Goal: Task Accomplishment & Management: Use online tool/utility

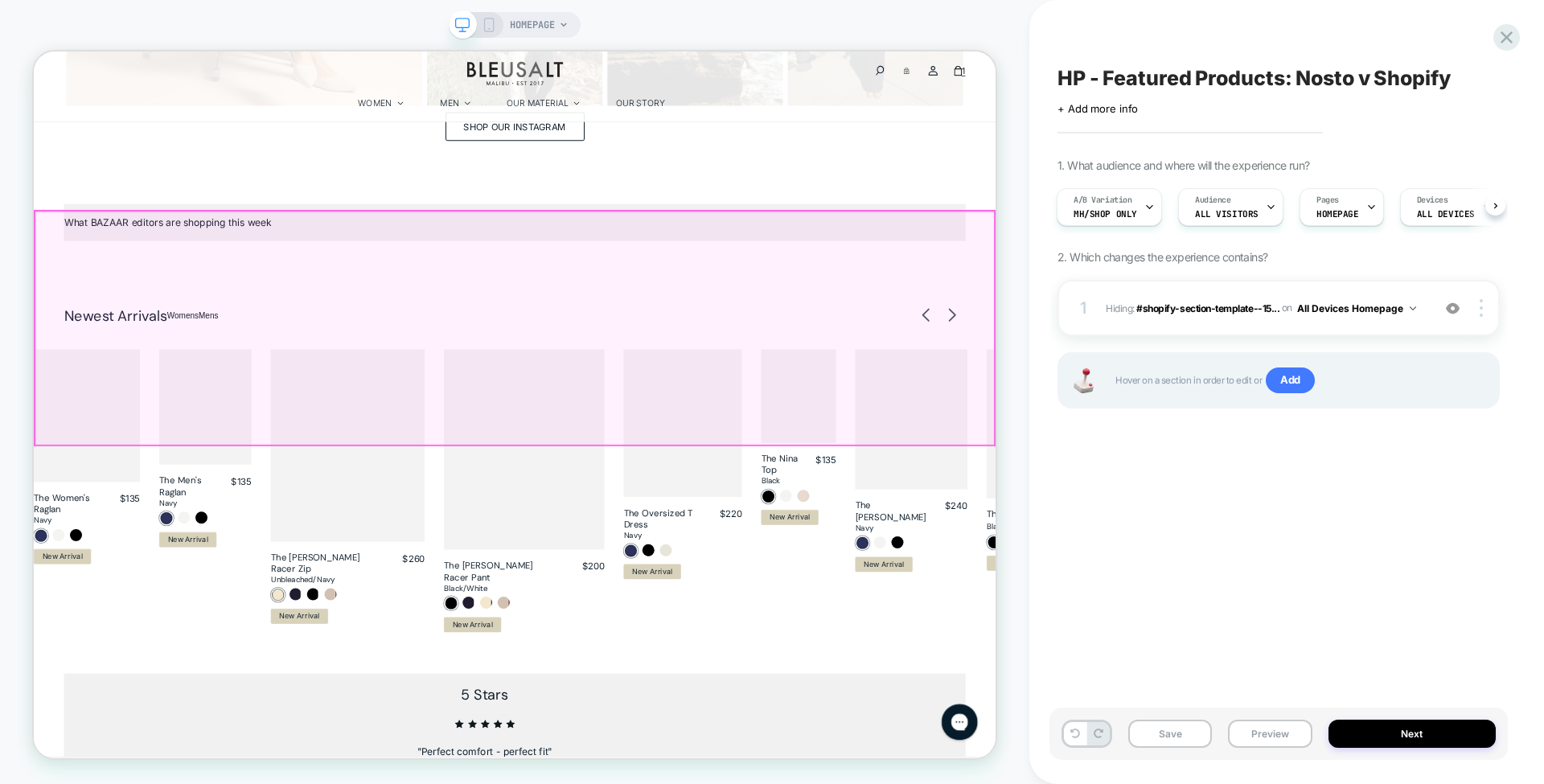
scroll to position [1577, 0]
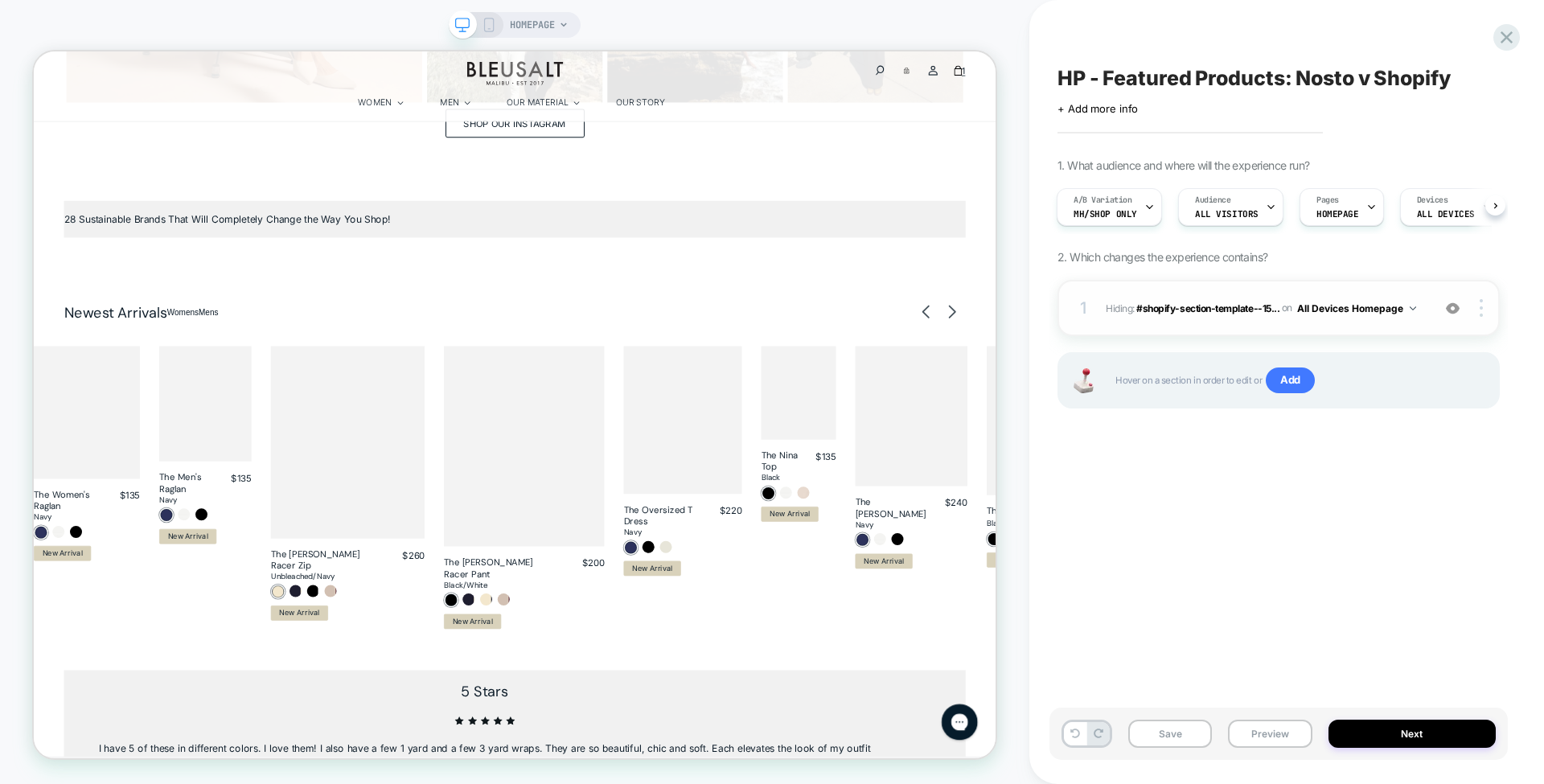
click at [1456, 302] on img at bounding box center [1453, 308] width 13 height 13
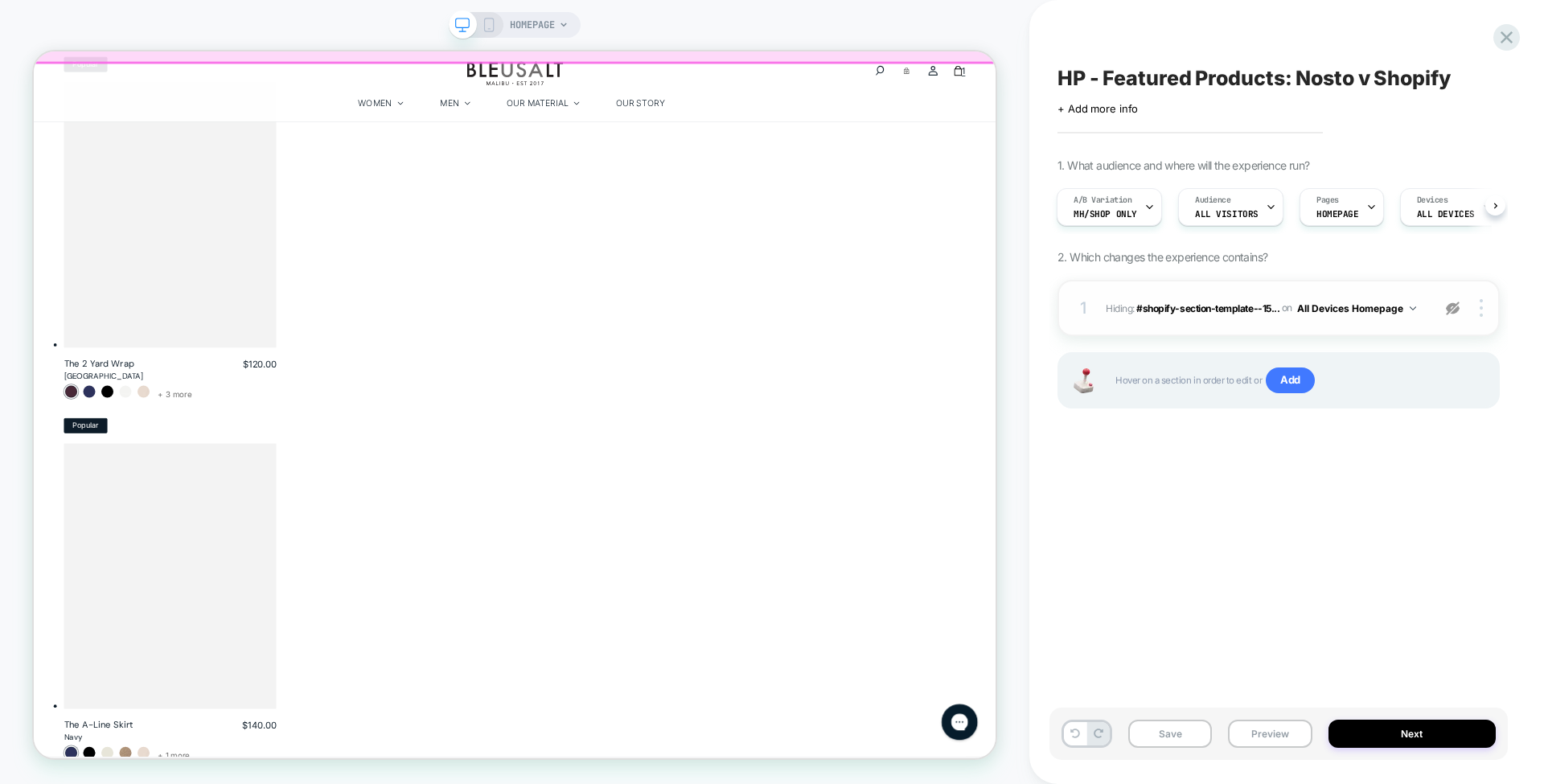
scroll to position [2363, 0]
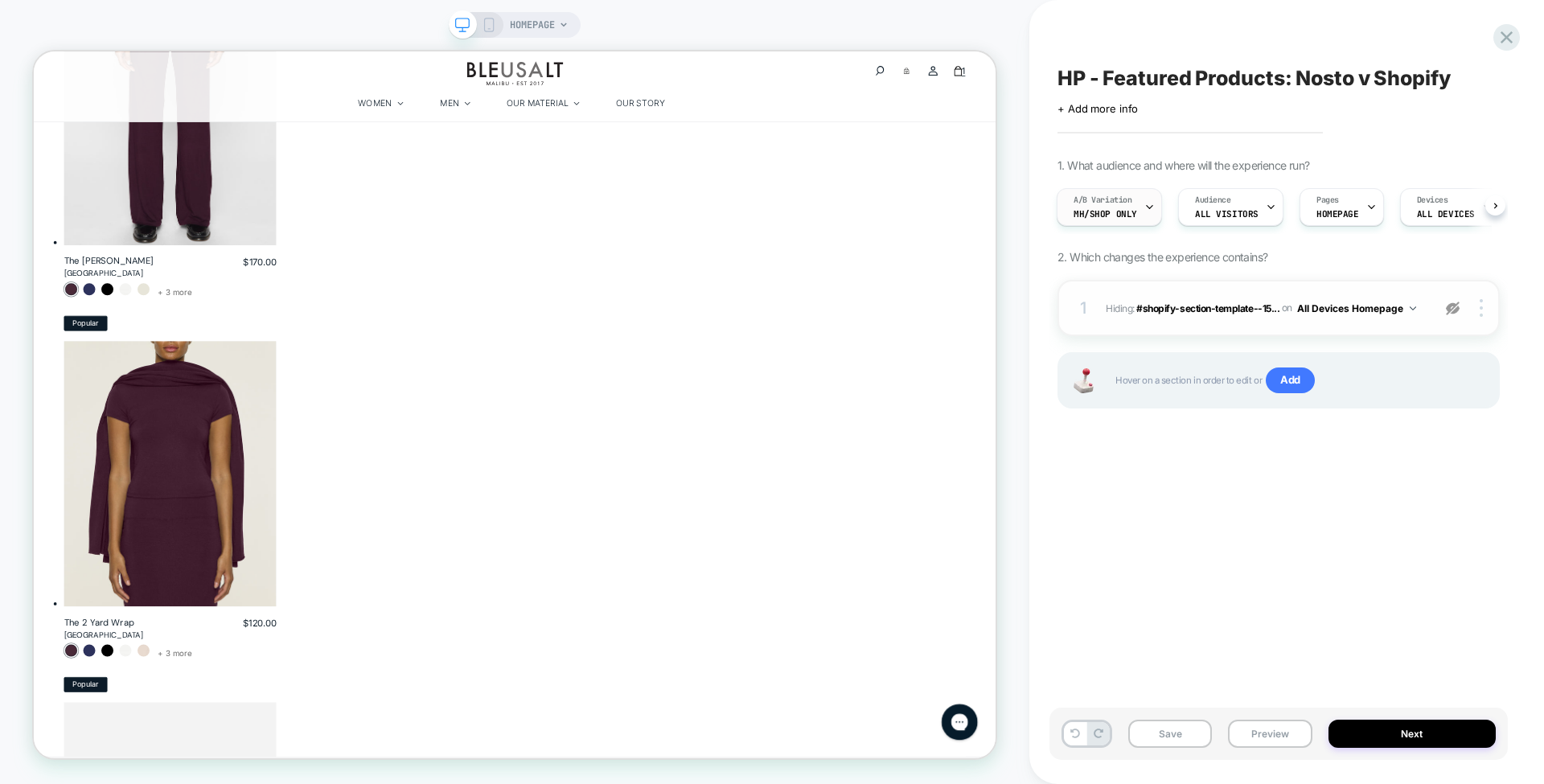
click at [1103, 217] on span "MH/Shop only" at bounding box center [1105, 214] width 64 height 11
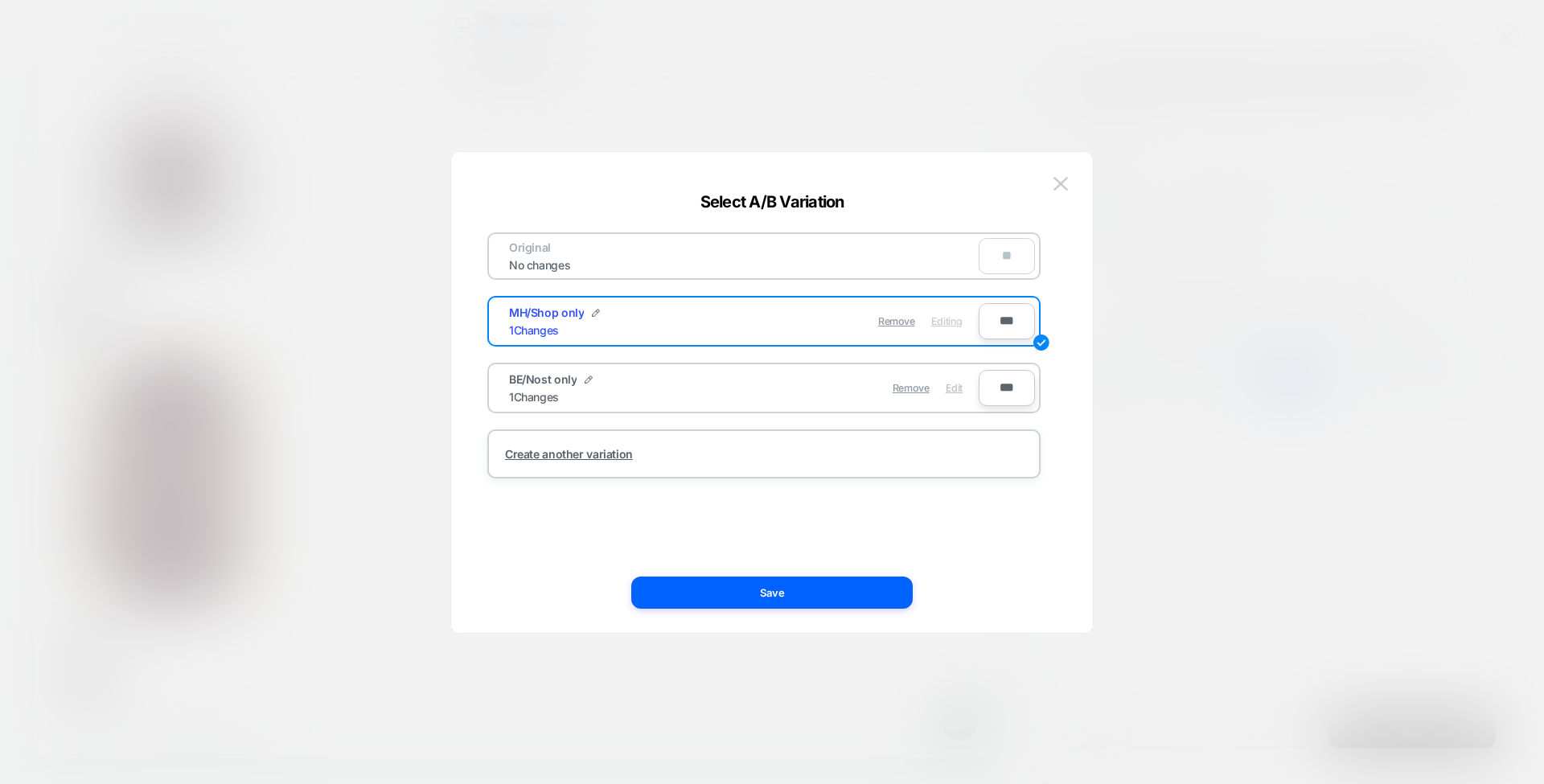
click at [955, 382] on span "Edit" at bounding box center [954, 387] width 17 height 12
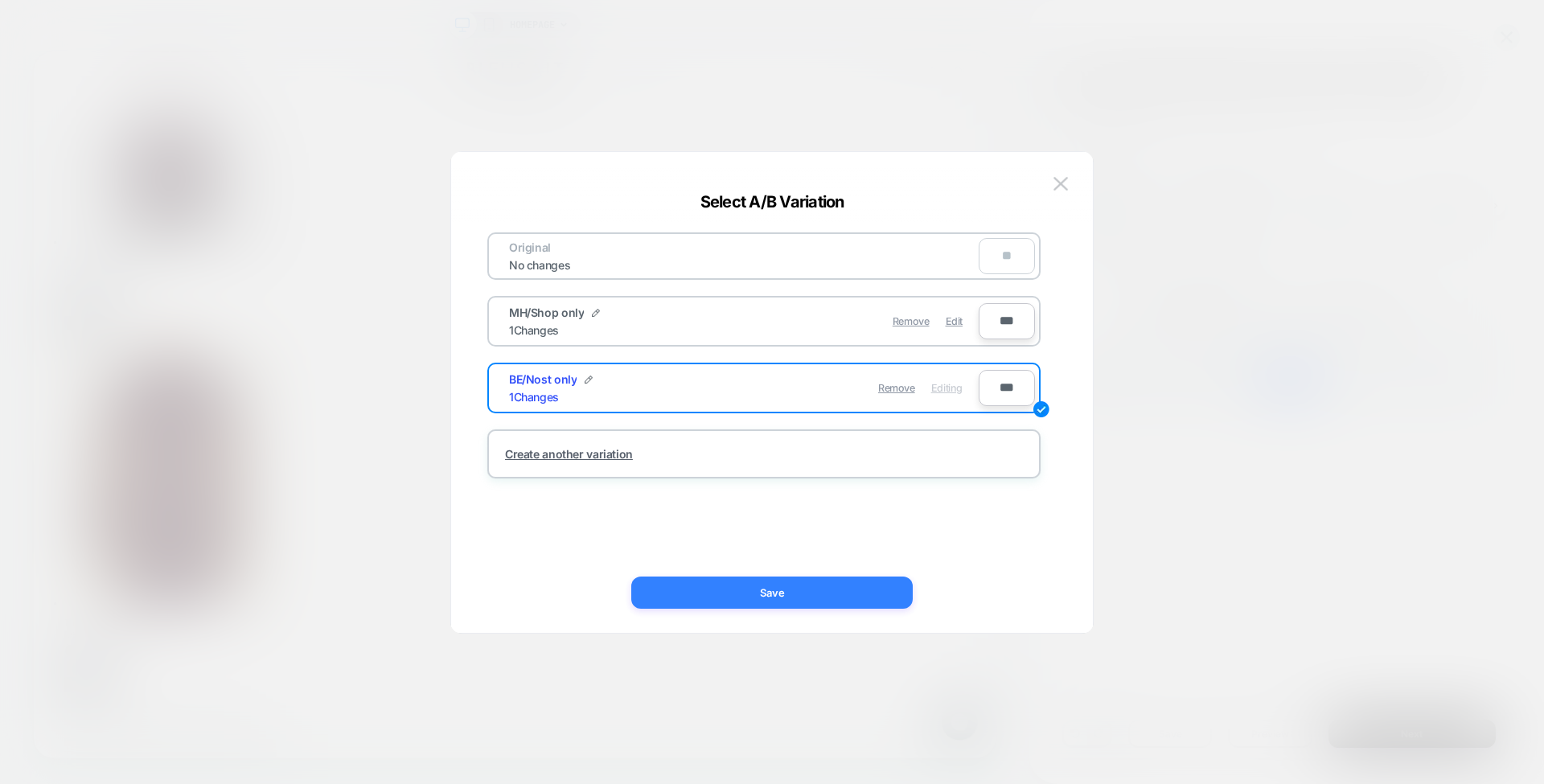
click at [828, 600] on button "Save" at bounding box center [772, 592] width 281 height 32
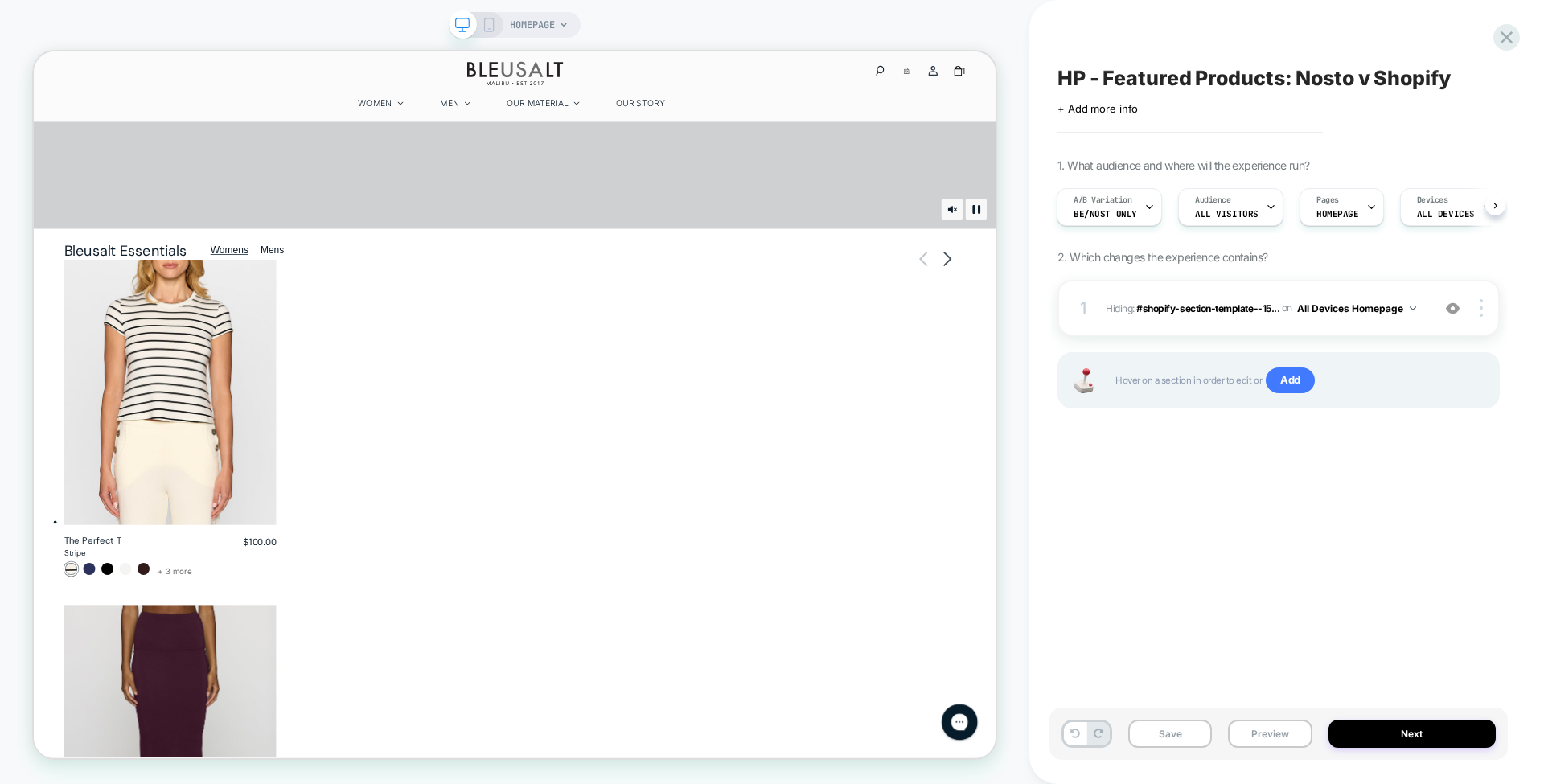
scroll to position [571, 0]
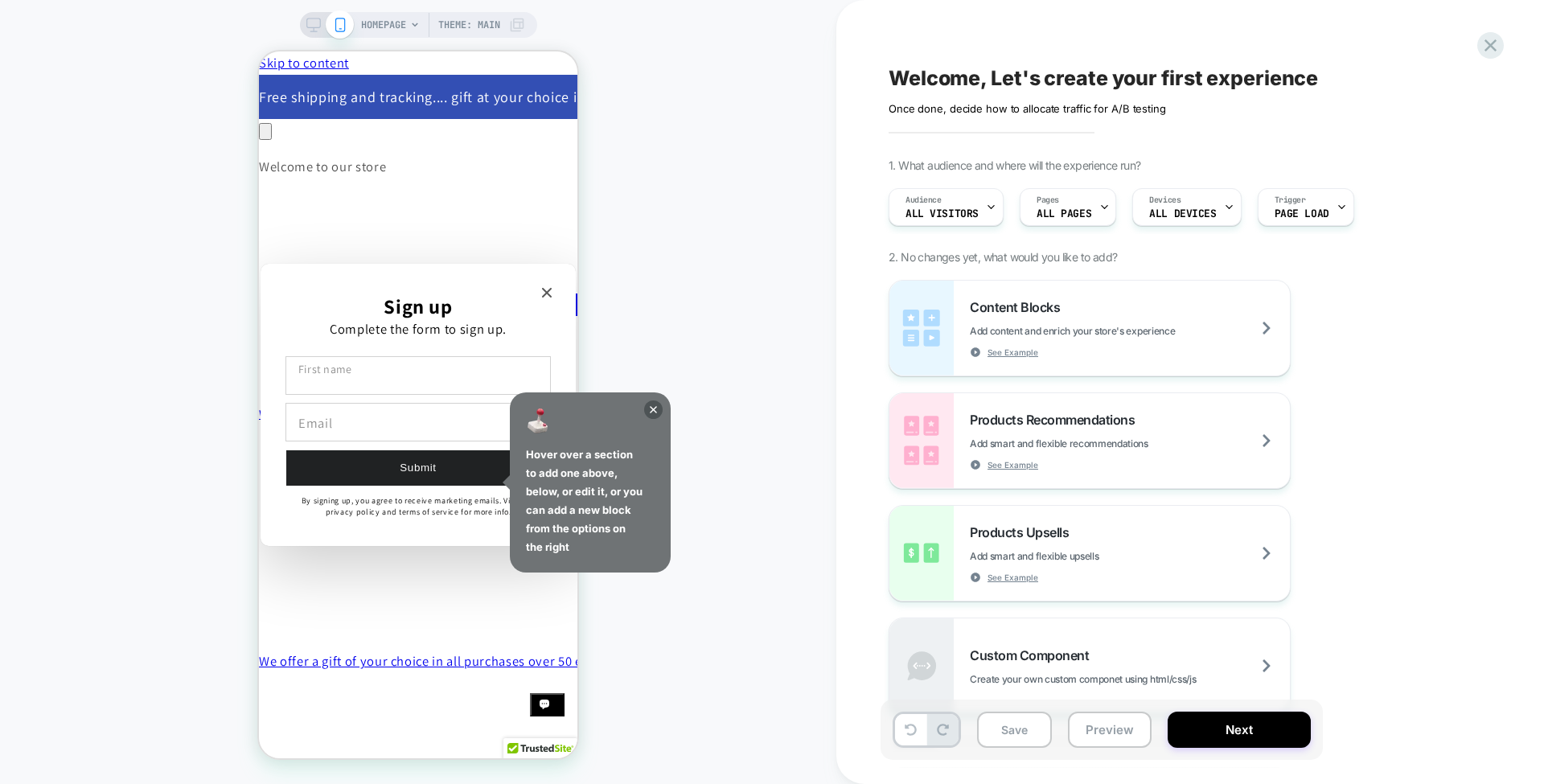
scroll to position [0, 1018]
click at [650, 407] on icon at bounding box center [653, 409] width 18 height 18
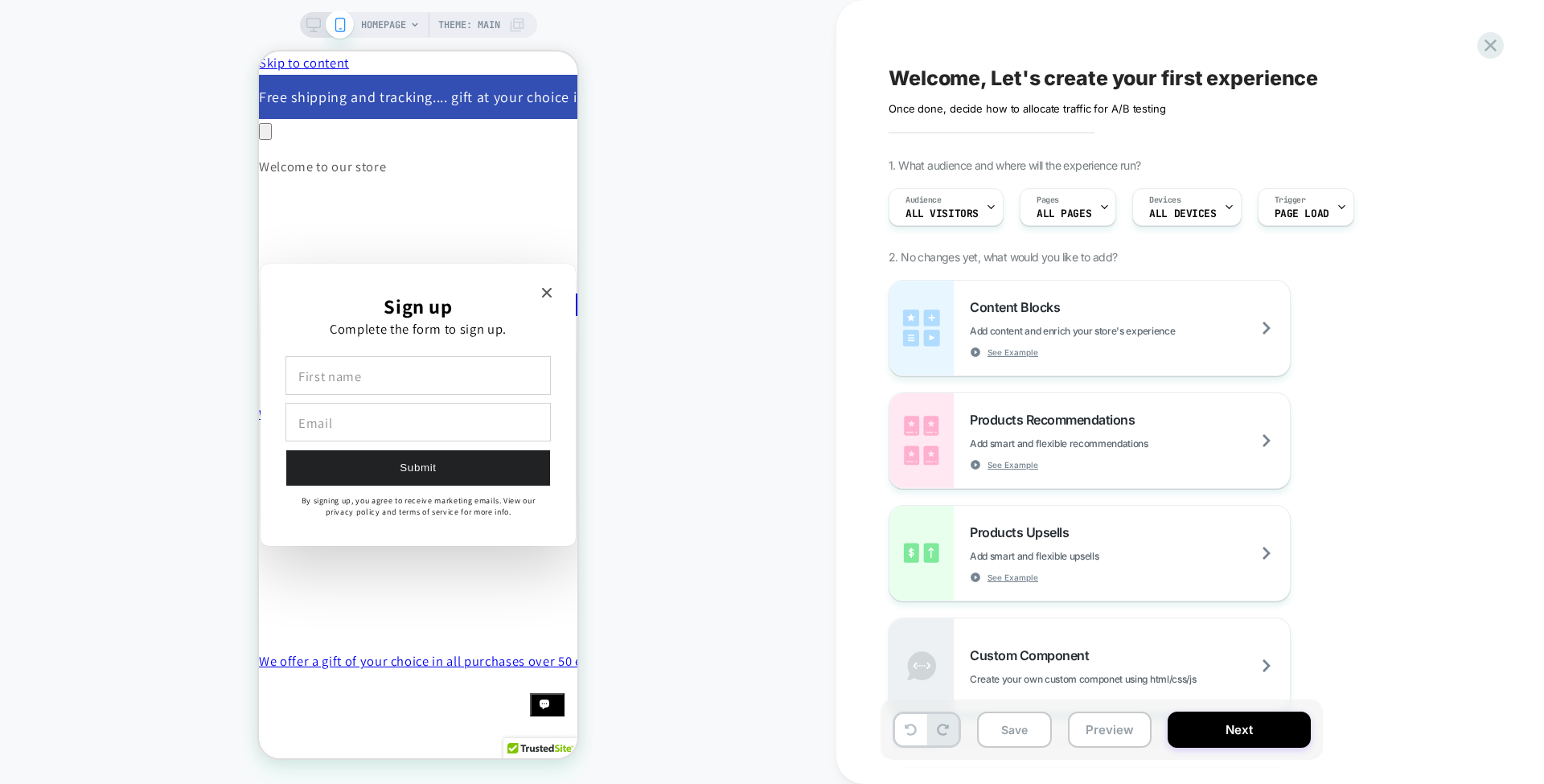
click at [548, 296] on icon "Close modal" at bounding box center [547, 292] width 9 height 9
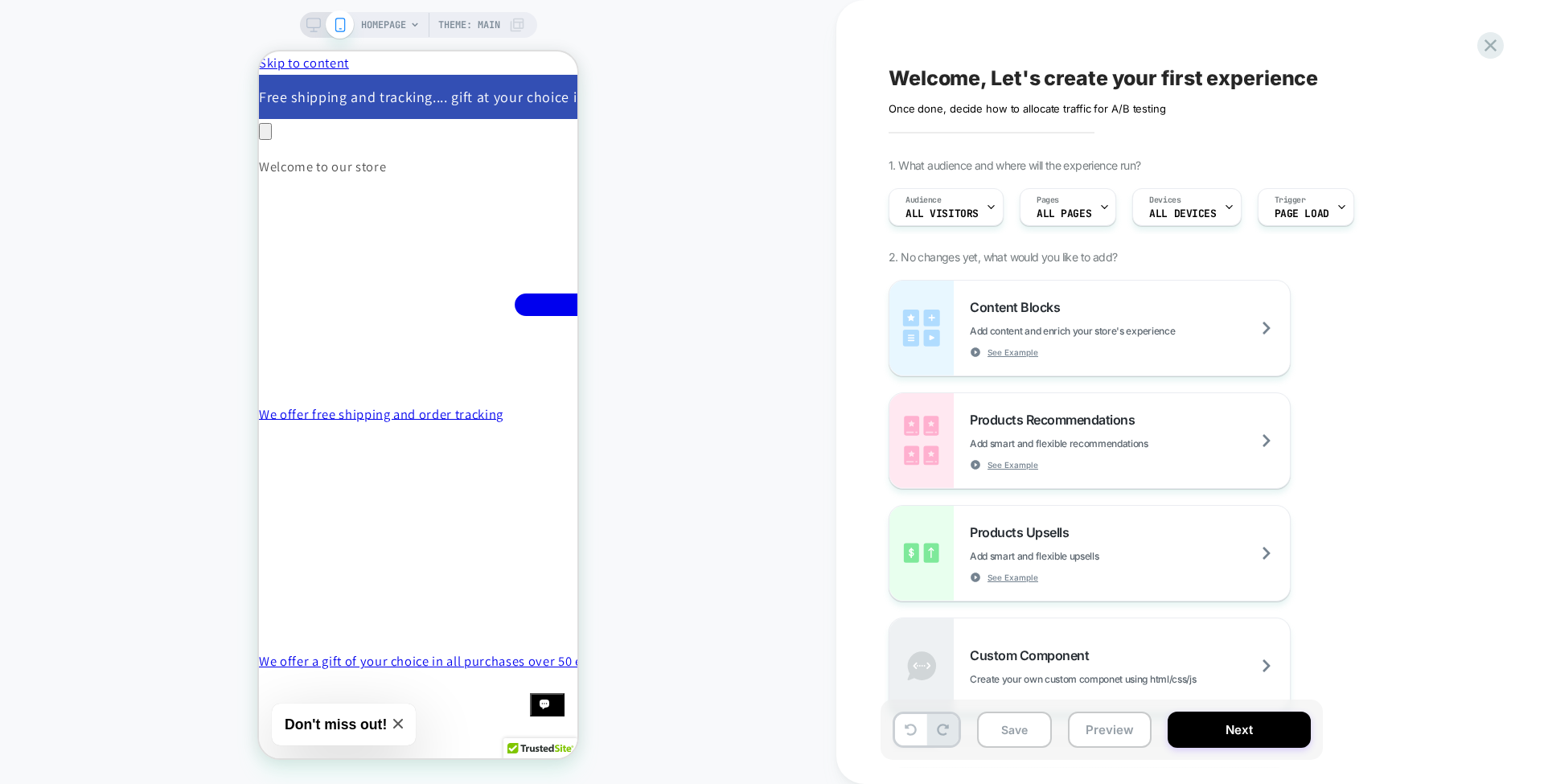
scroll to position [0, 0]
drag, startPoint x: 311, startPoint y: 17, endPoint x: 798, endPoint y: 351, distance: 590.5
click at [311, 18] on icon at bounding box center [313, 25] width 14 height 14
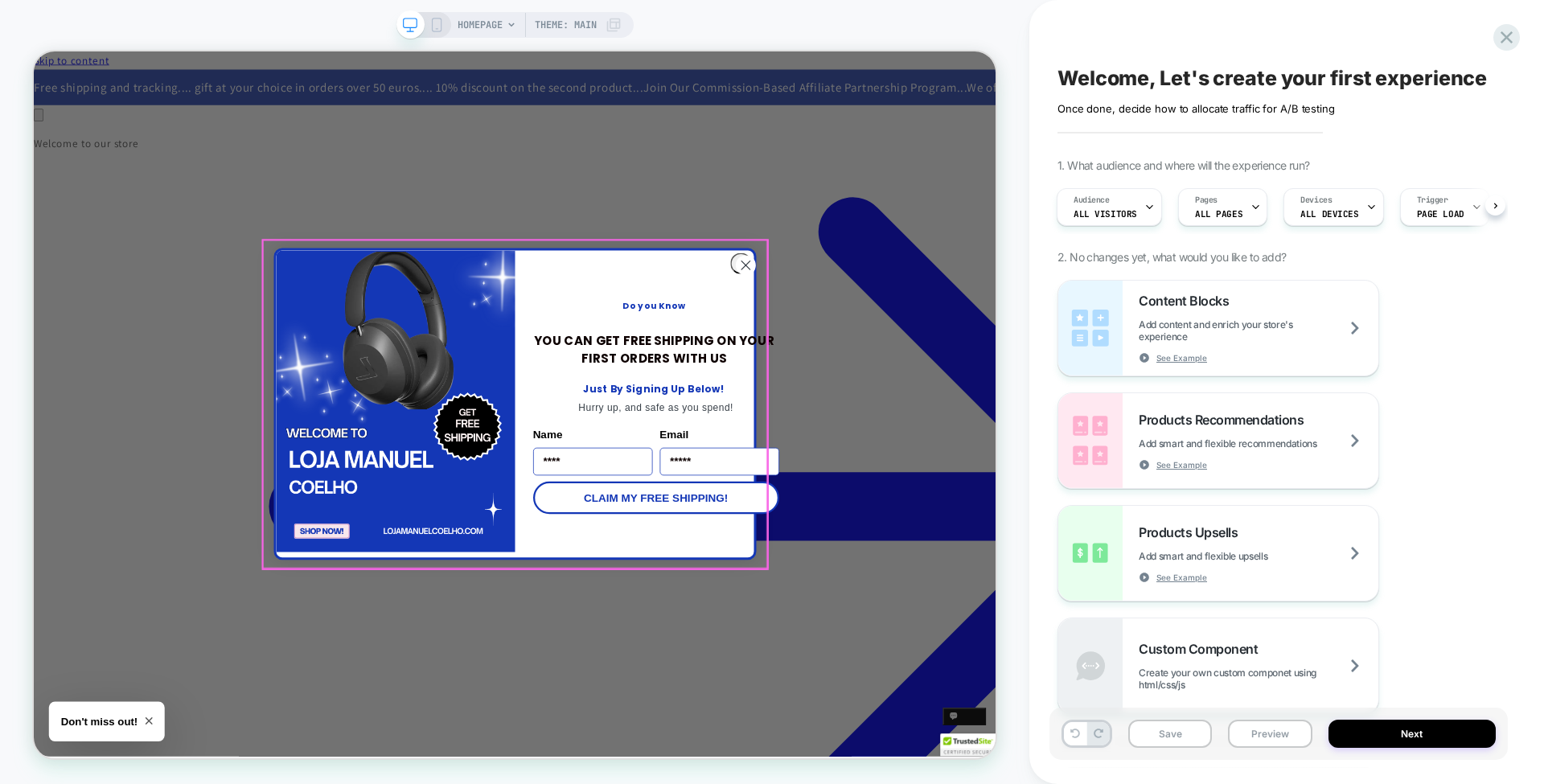
scroll to position [0, 2195]
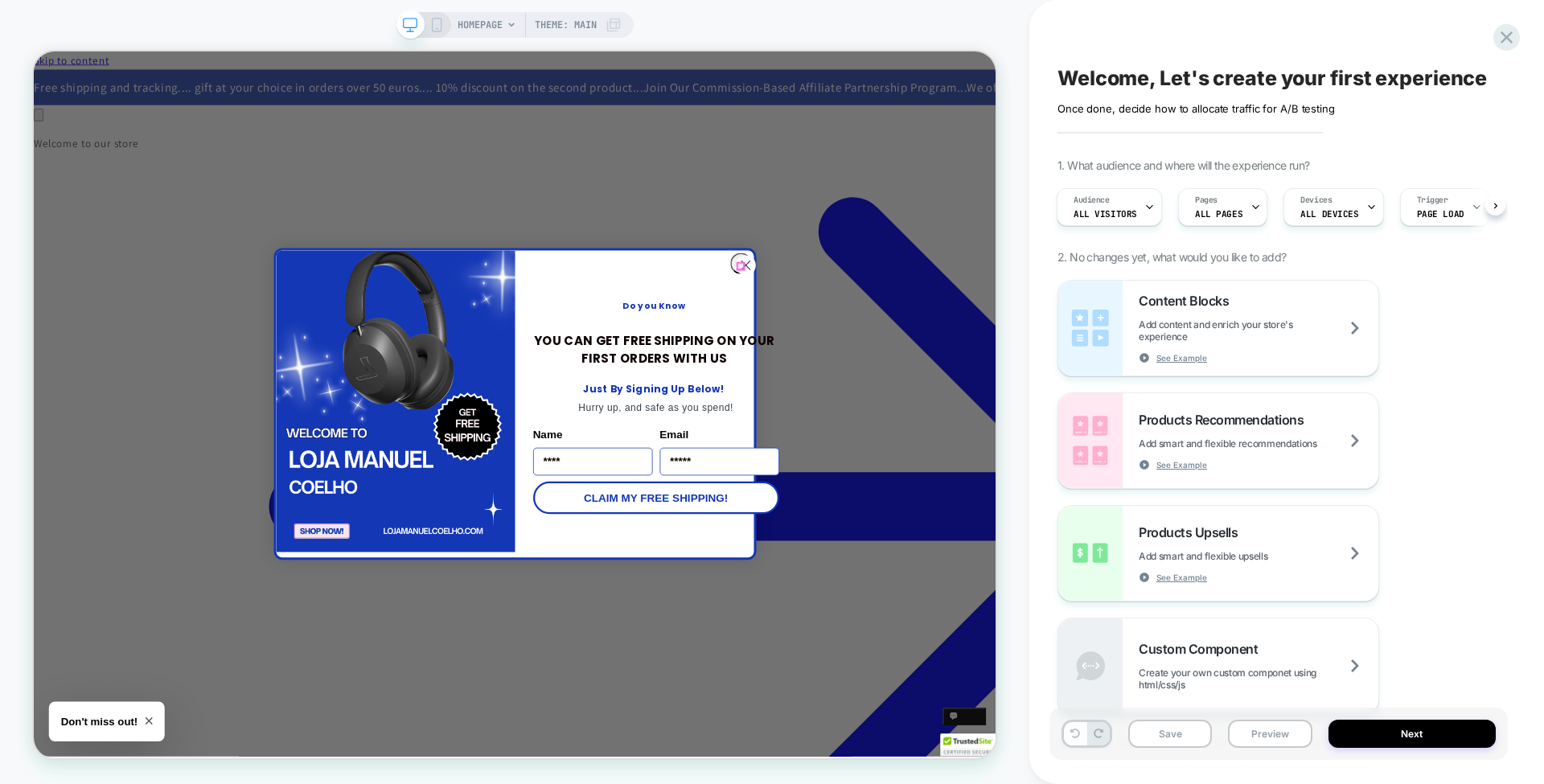
click at [979, 339] on circle "Close dialog" at bounding box center [983, 337] width 27 height 27
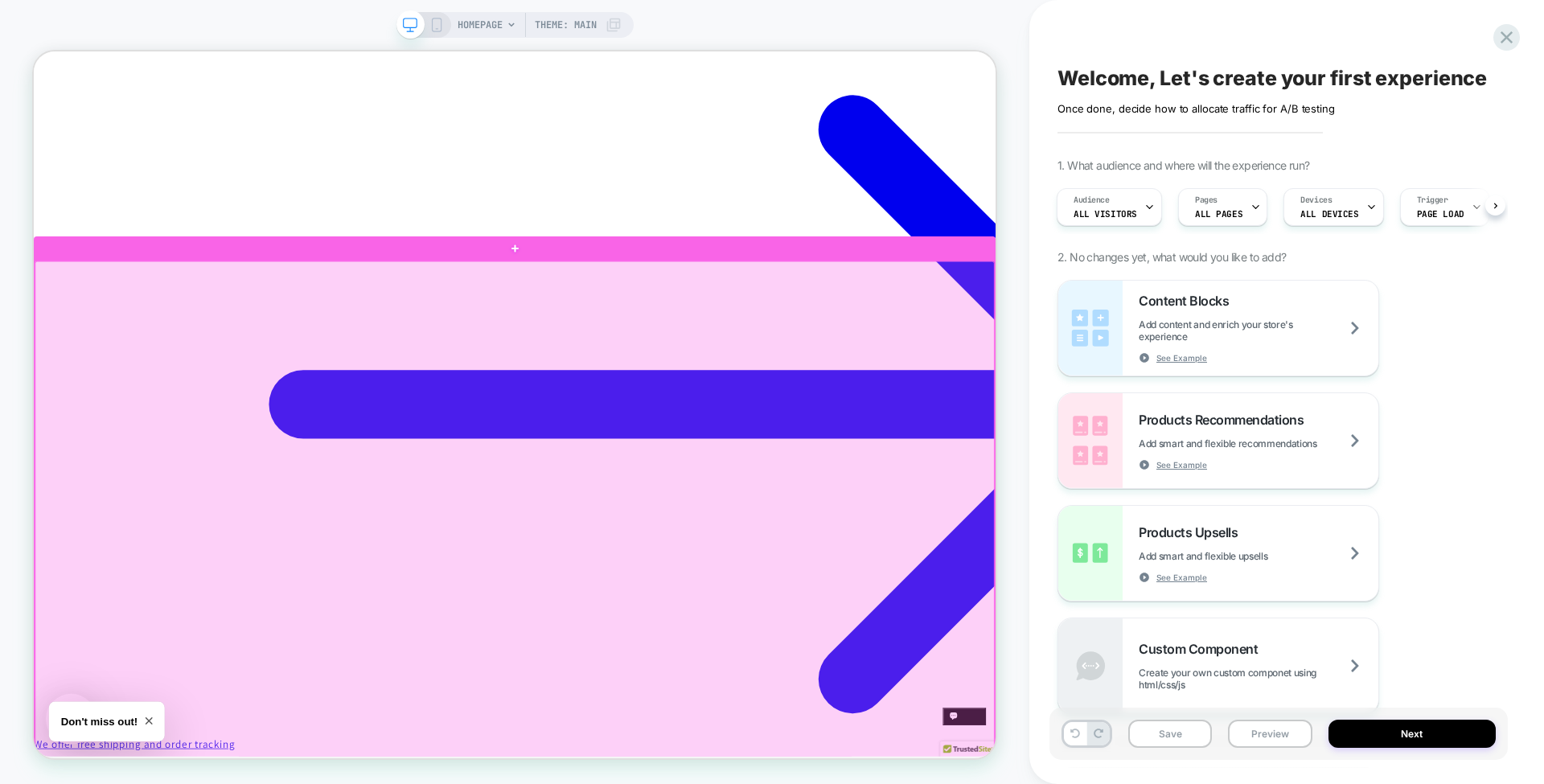
scroll to position [0, 0]
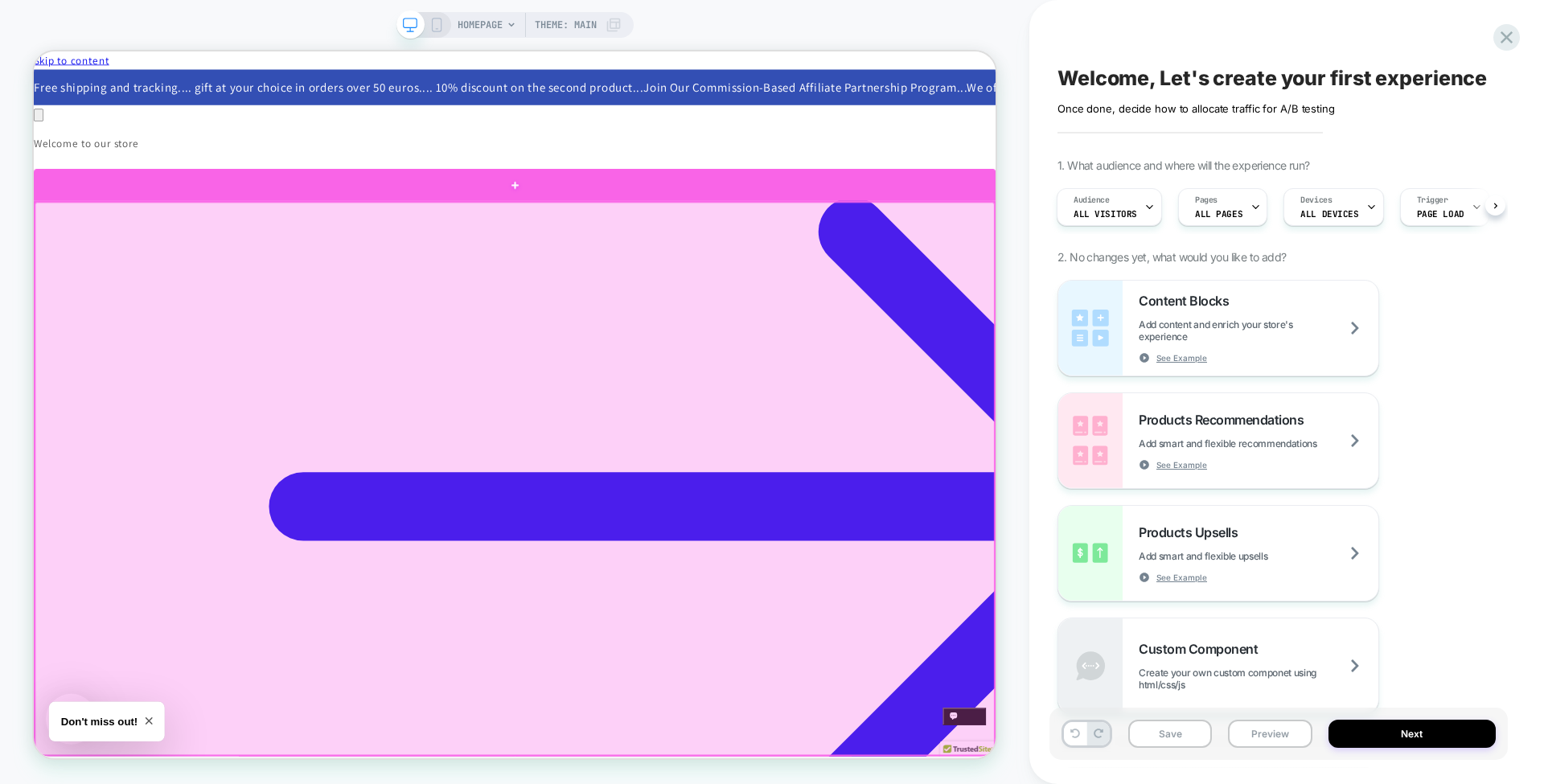
click at [1123, 223] on div at bounding box center [675, 230] width 1283 height 44
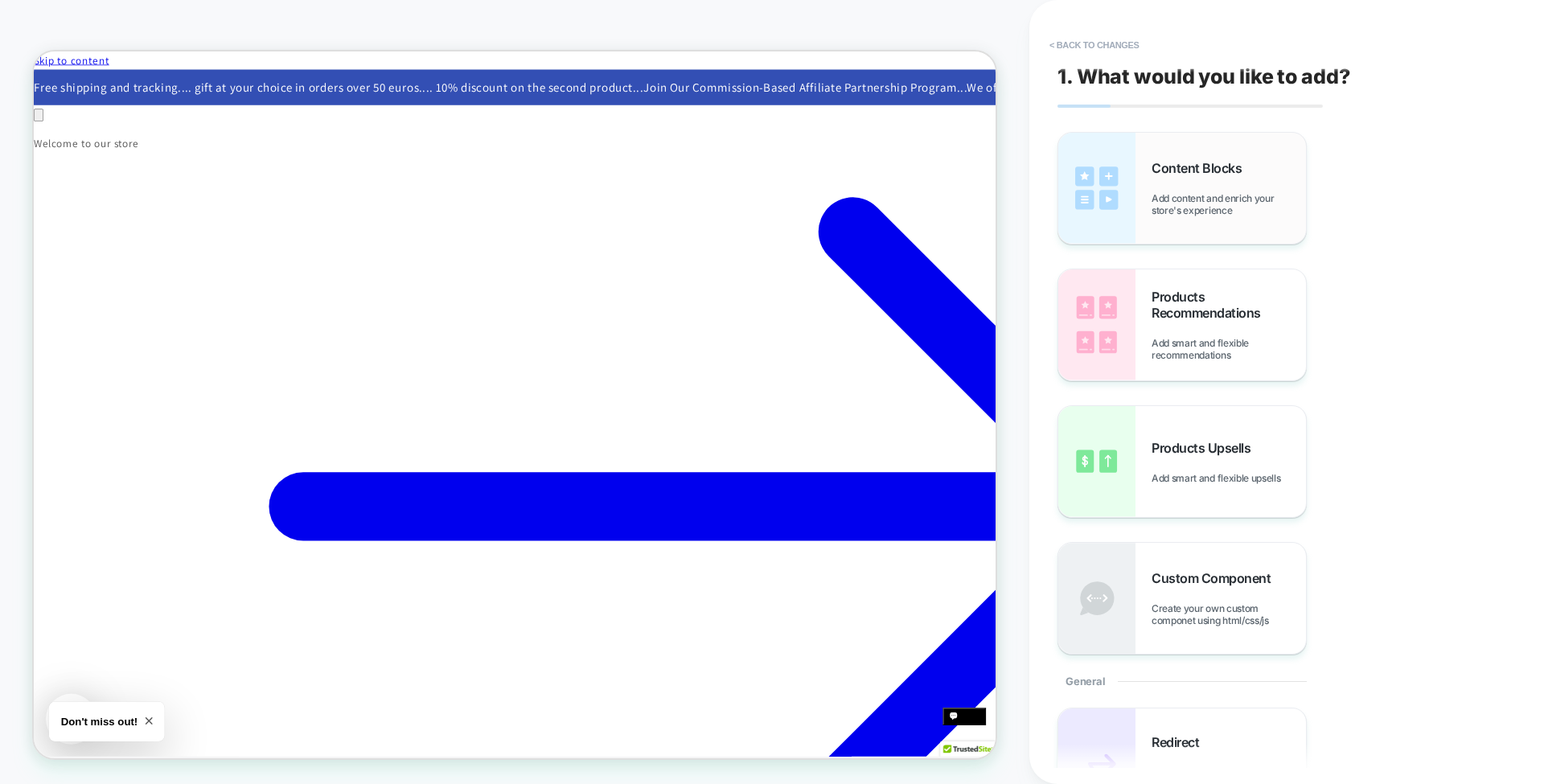
click at [1171, 227] on div "Content Blocks Add content and enrich your store's experience" at bounding box center [1182, 188] width 248 height 111
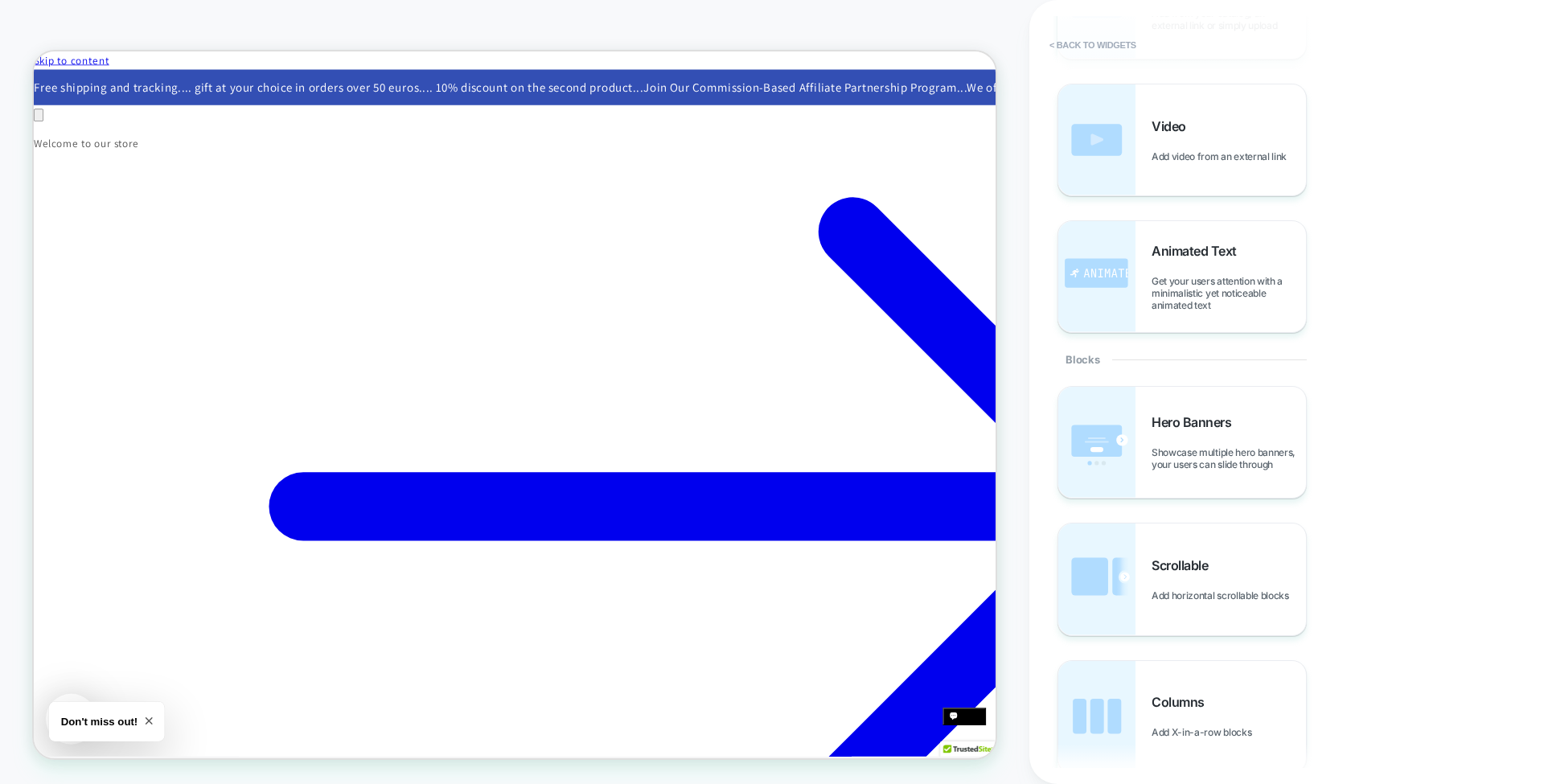
scroll to position [0, 1097]
click at [1103, 43] on button "< Back to widgets" at bounding box center [1093, 45] width 103 height 26
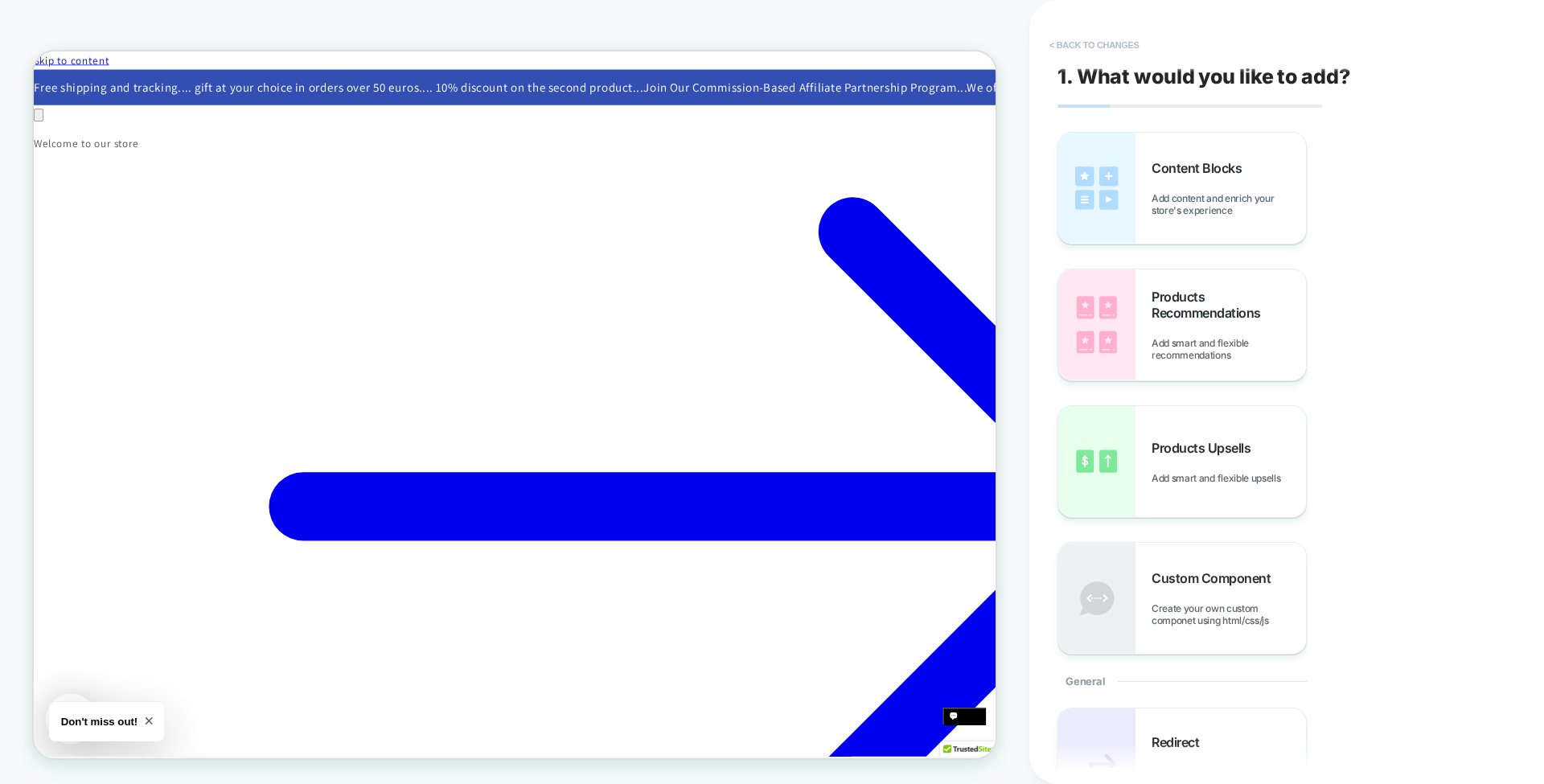
click at [1102, 55] on button "< Back to changes" at bounding box center [1095, 45] width 106 height 26
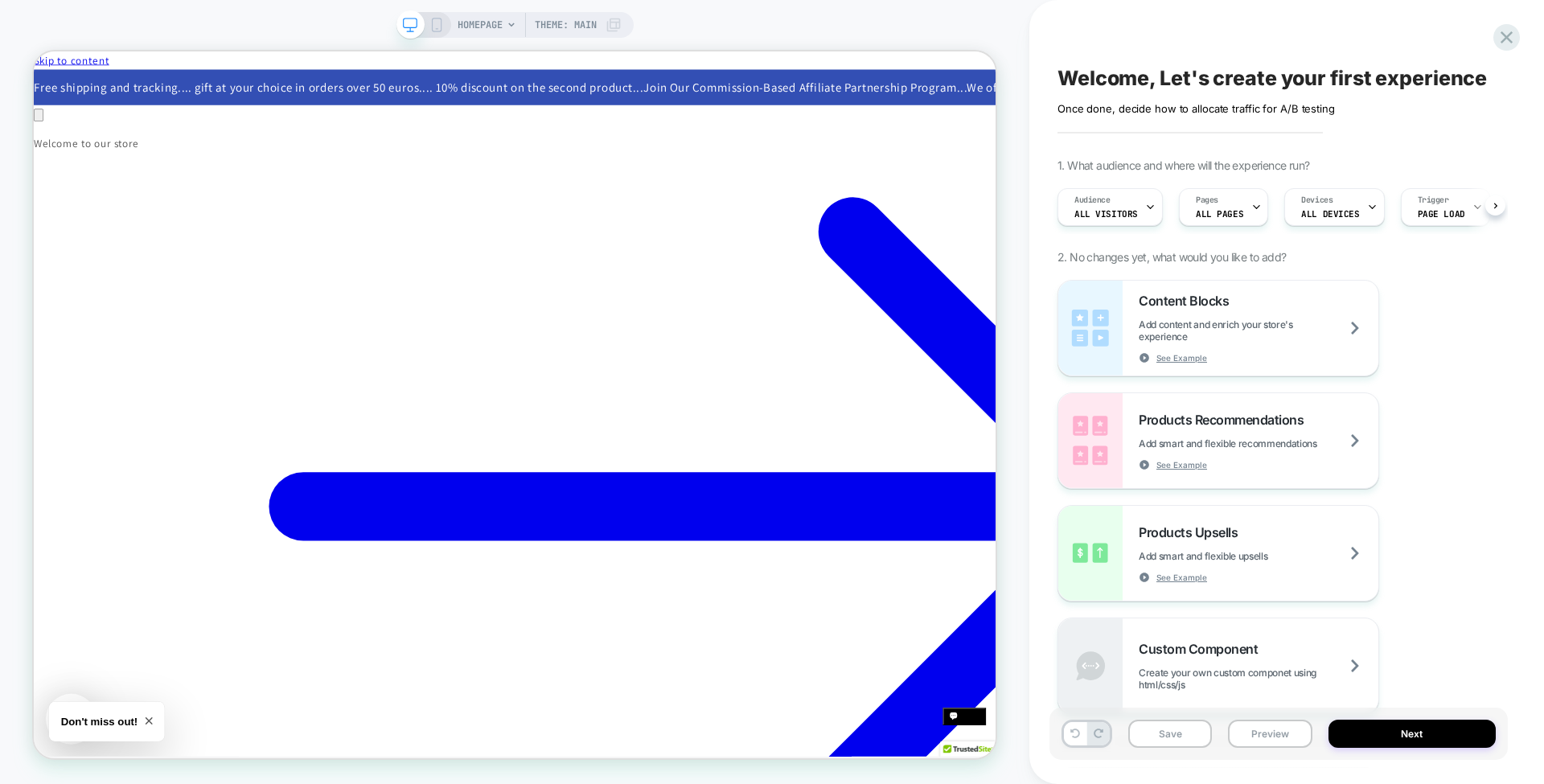
scroll to position [0, 1]
drag, startPoint x: 505, startPoint y: 31, endPoint x: 545, endPoint y: 47, distance: 43.1
click at [505, 32] on div "HOMEPAGE Theme: MAIN" at bounding box center [539, 25] width 164 height 26
click at [498, 23] on span "HOMEPAGE" at bounding box center [480, 25] width 45 height 26
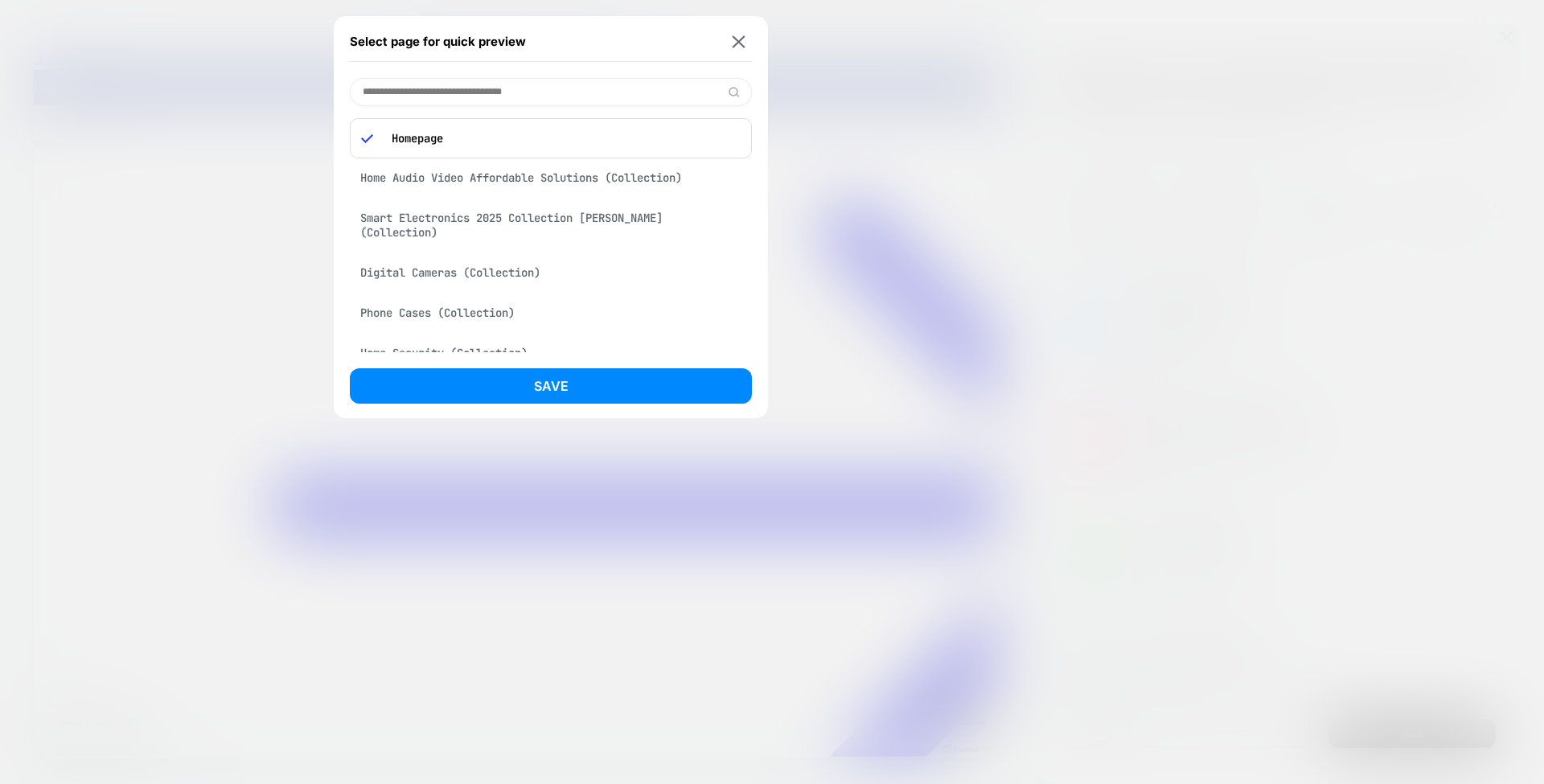
click at [620, 177] on div "Home Audio Video Affordable Solutions (Collection)" at bounding box center [552, 177] width 403 height 30
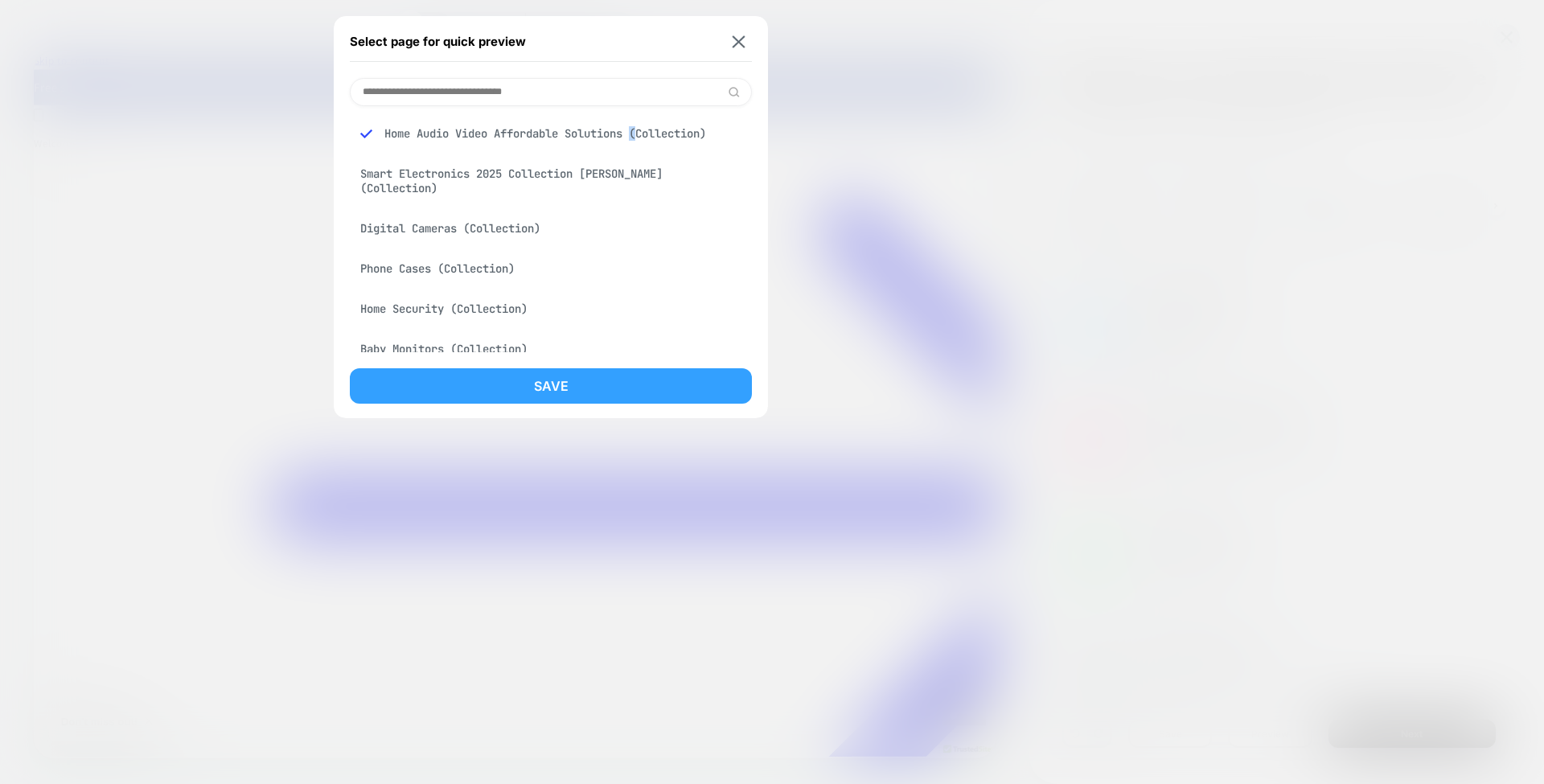
click at [547, 384] on button "Save" at bounding box center [552, 385] width 403 height 35
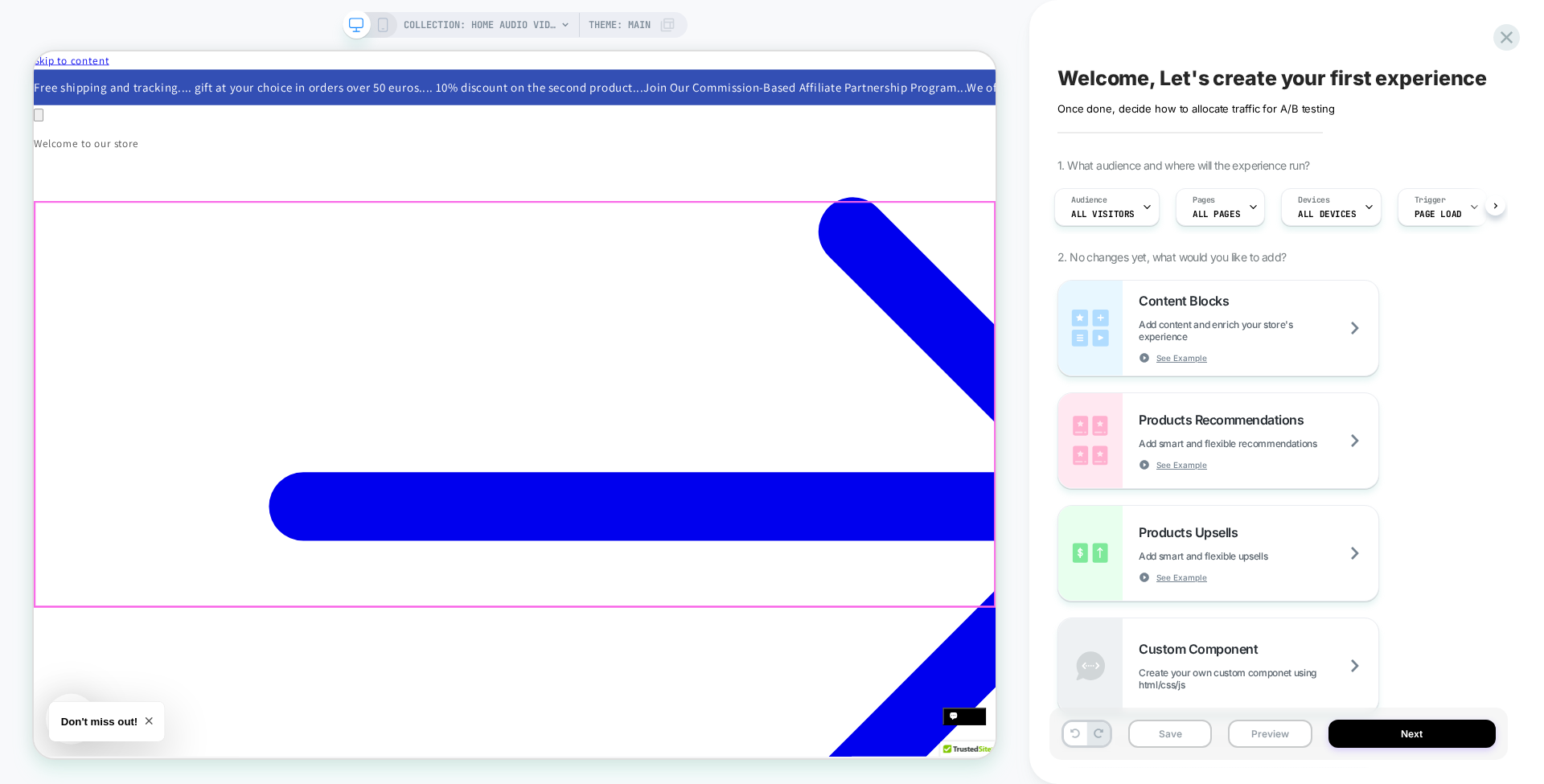
scroll to position [0, 2195]
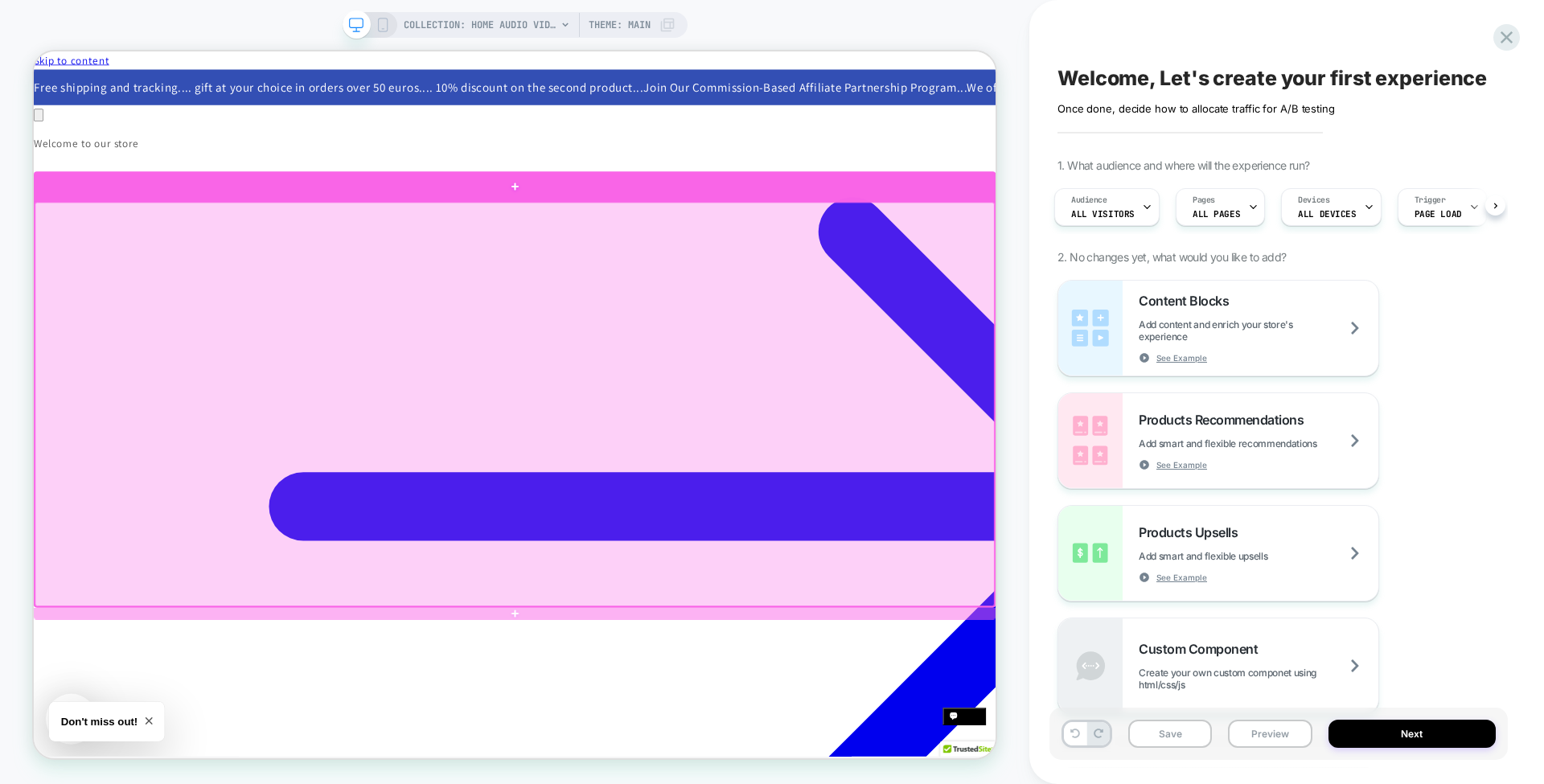
click at [1205, 218] on div at bounding box center [675, 232] width 1283 height 40
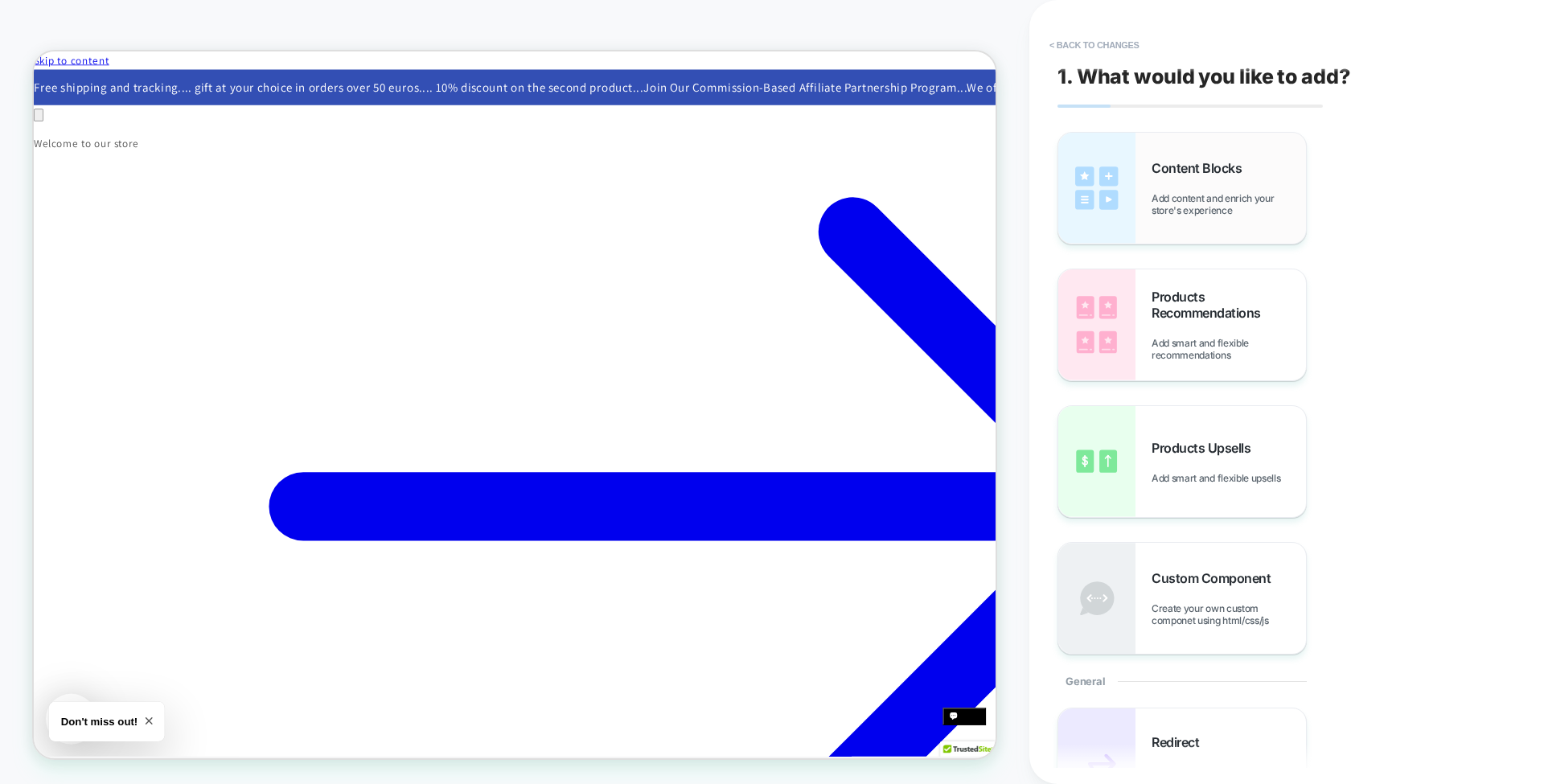
click at [1154, 197] on span "Add content and enrich your store's experience" at bounding box center [1229, 203] width 155 height 24
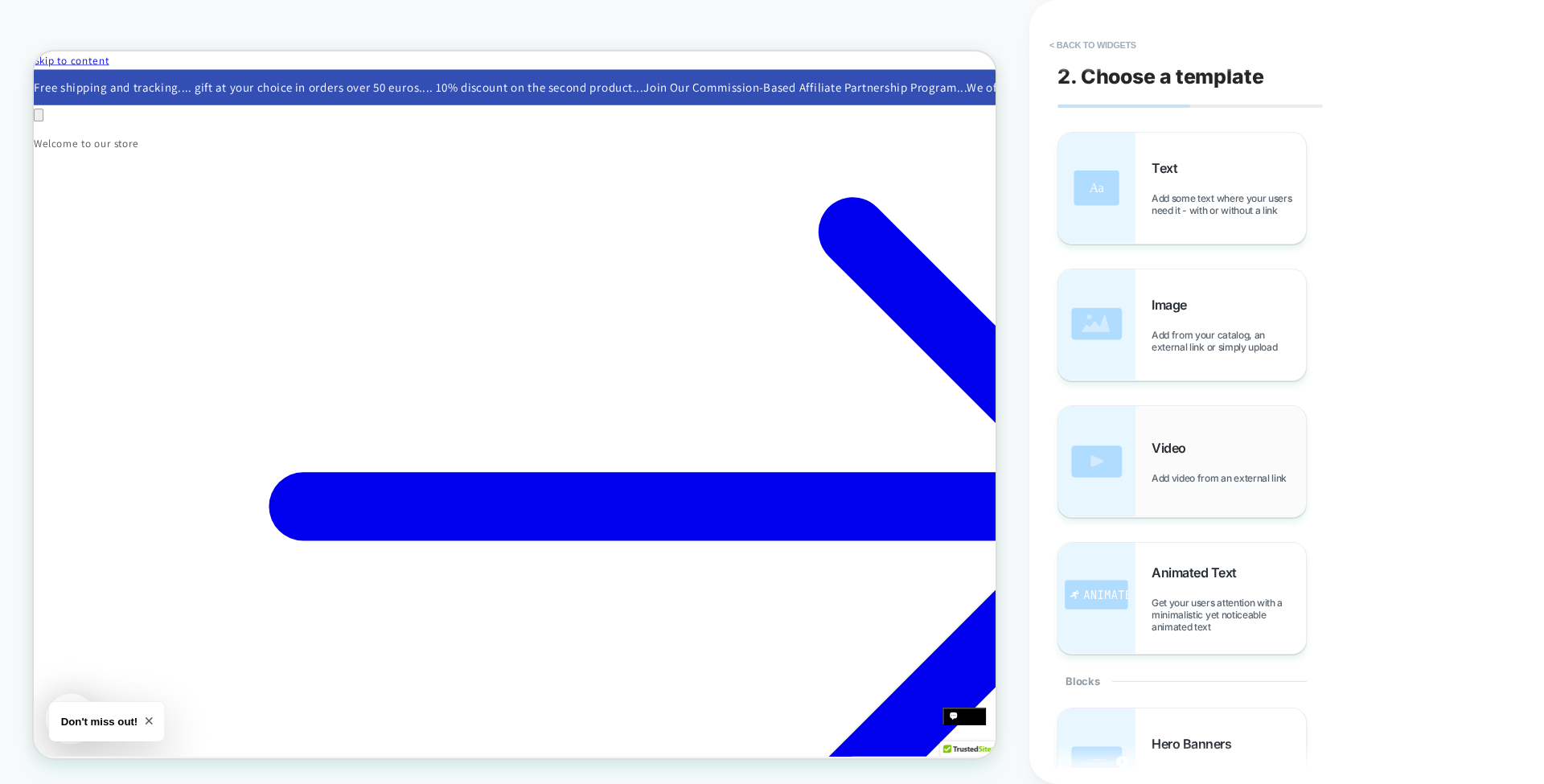
scroll to position [0, 3292]
click at [1185, 463] on div "Video Add video from an external link" at bounding box center [1229, 461] width 155 height 45
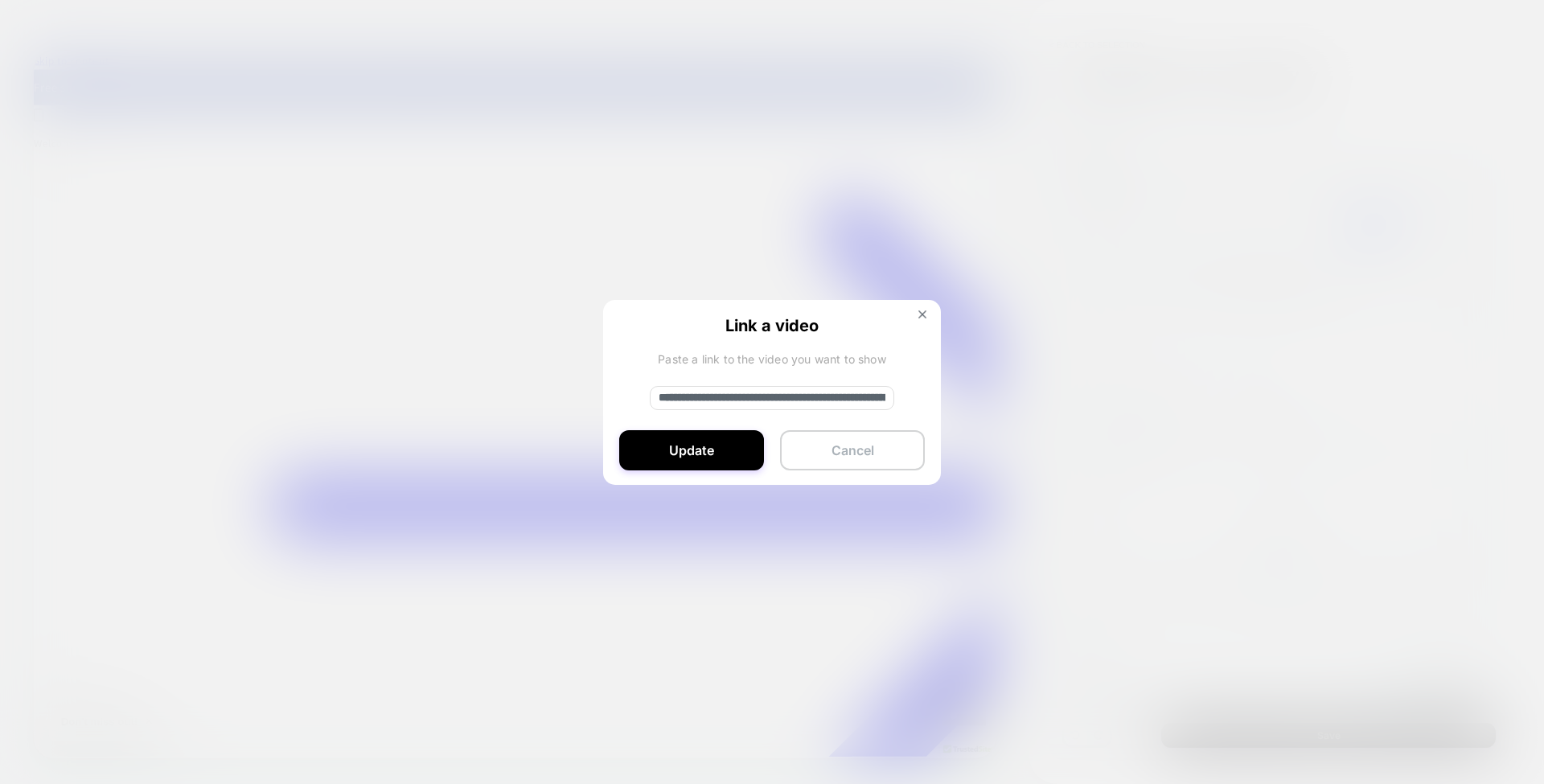
click at [898, 447] on button "Cancel" at bounding box center [853, 450] width 144 height 40
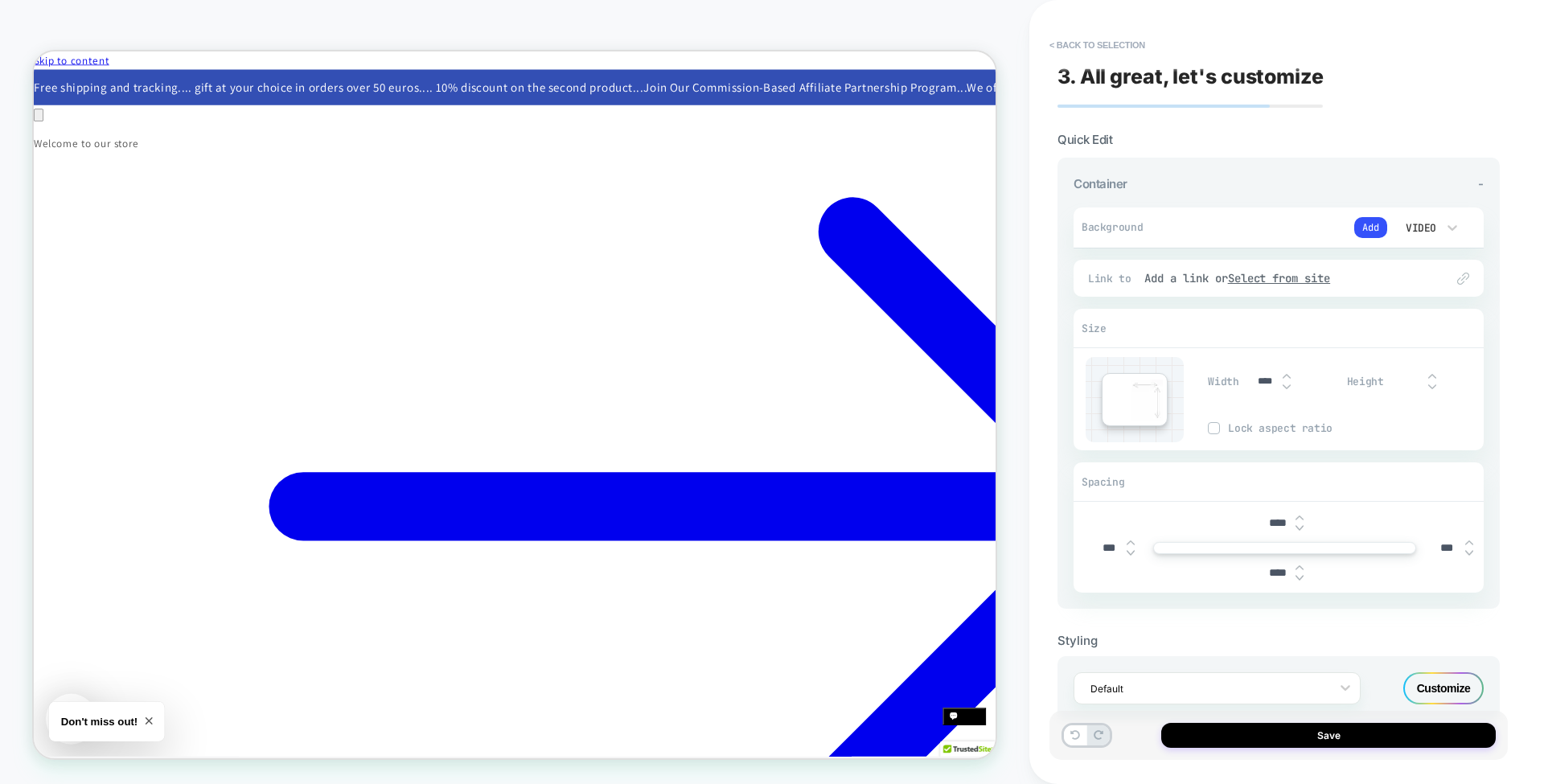
scroll to position [0, 2195]
click at [1111, 42] on button "< Back to selection" at bounding box center [1098, 45] width 112 height 26
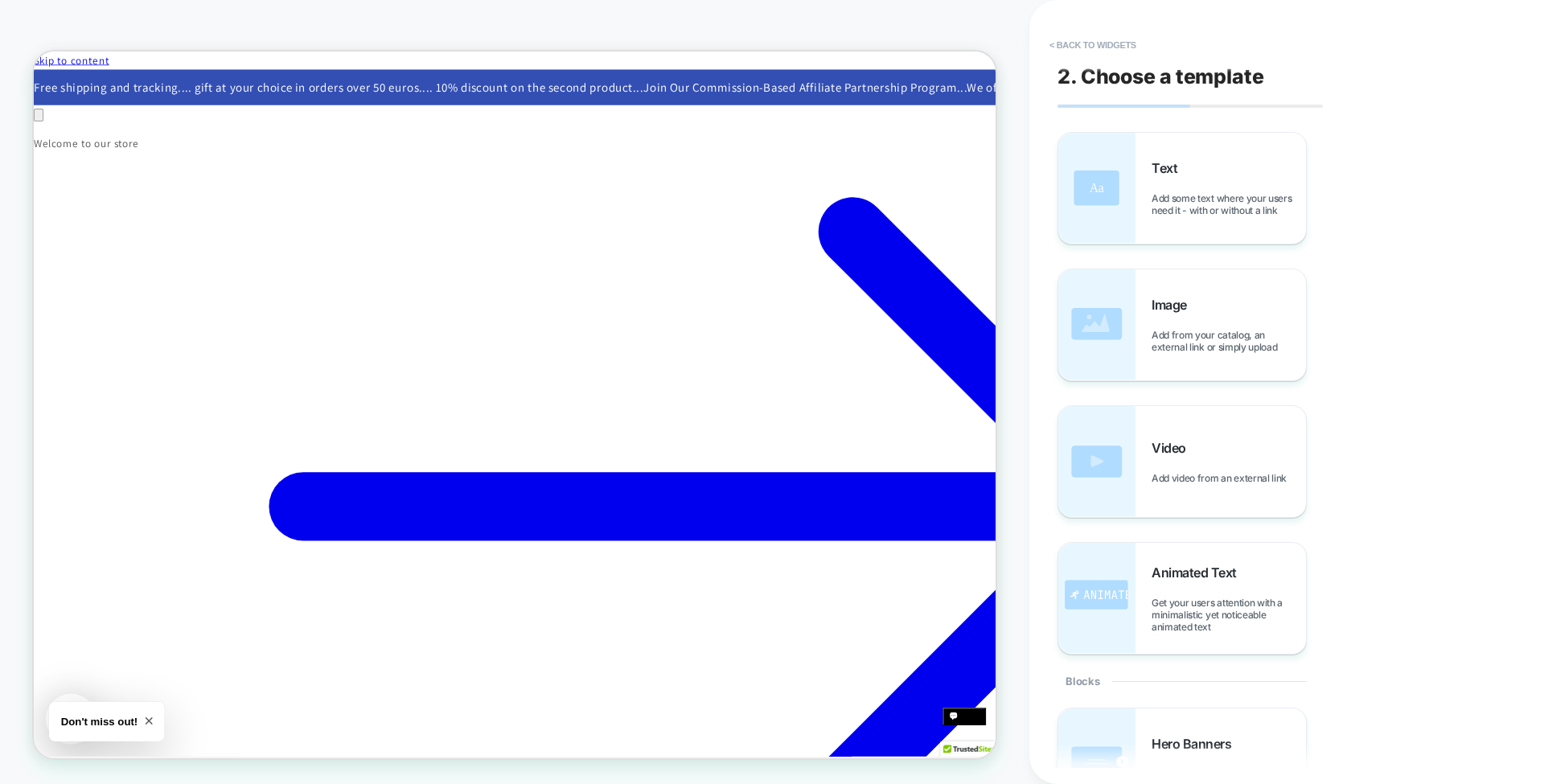
scroll to position [0, 3292]
